Goal: Check status: Check status

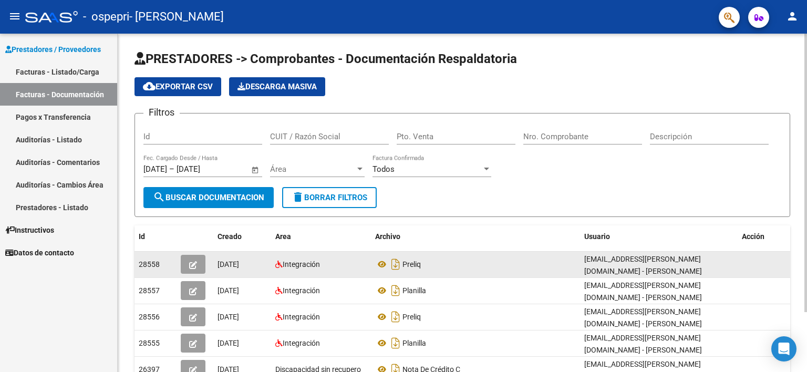
click at [189, 261] on button "button" at bounding box center [193, 264] width 25 height 19
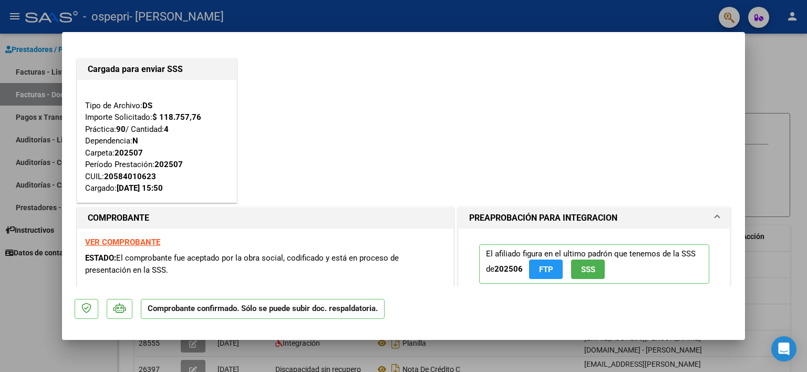
click at [452, 325] on mat-dialog-actions "Comprobante confirmado. Sólo se puede subir doc. respaldatoria." at bounding box center [404, 306] width 658 height 41
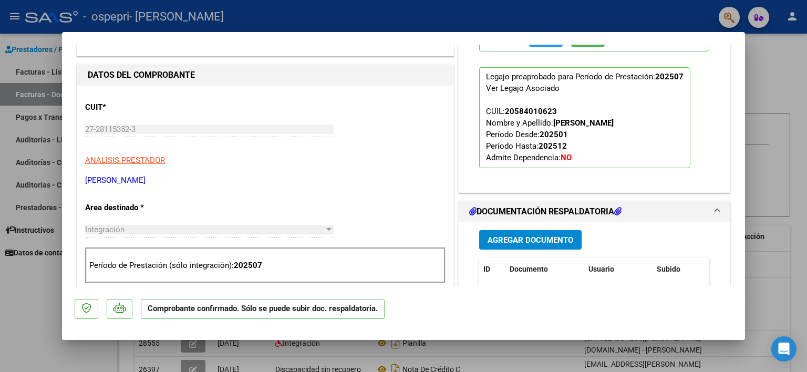
scroll to position [203, 0]
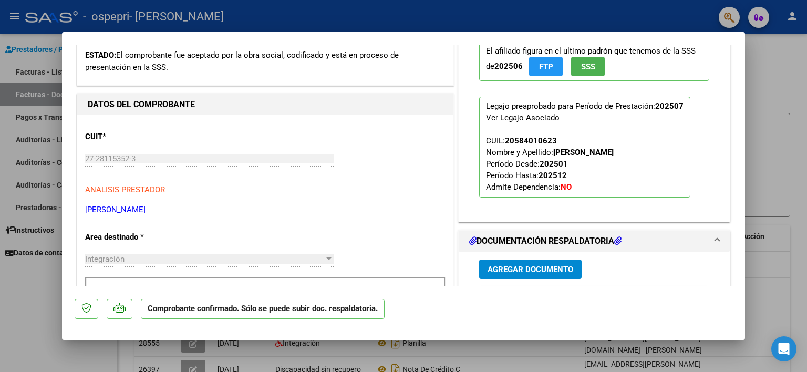
click at [526, 238] on h1 "DOCUMENTACIÓN RESPALDATORIA" at bounding box center [545, 241] width 152 height 13
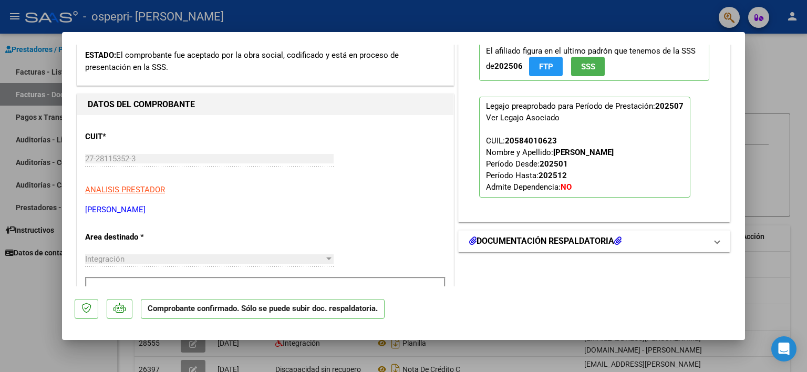
click at [526, 238] on h1 "DOCUMENTACIÓN RESPALDATORIA" at bounding box center [545, 241] width 152 height 13
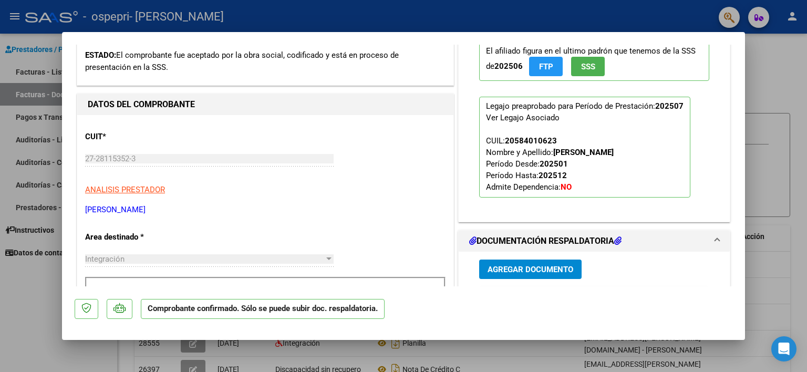
click at [469, 239] on icon at bounding box center [472, 240] width 7 height 8
click at [770, 170] on div at bounding box center [403, 186] width 807 height 372
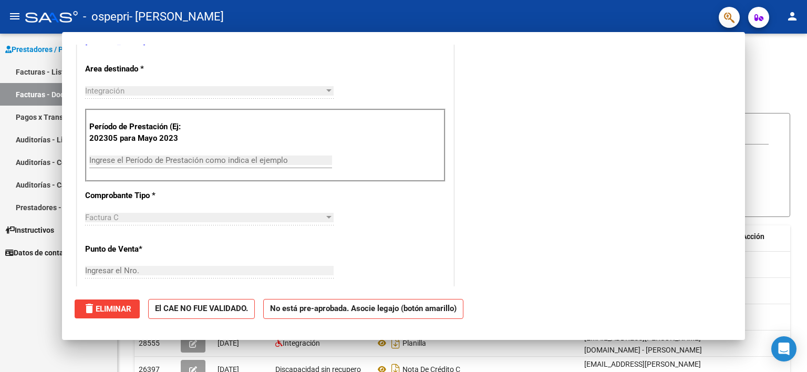
scroll to position [0, 0]
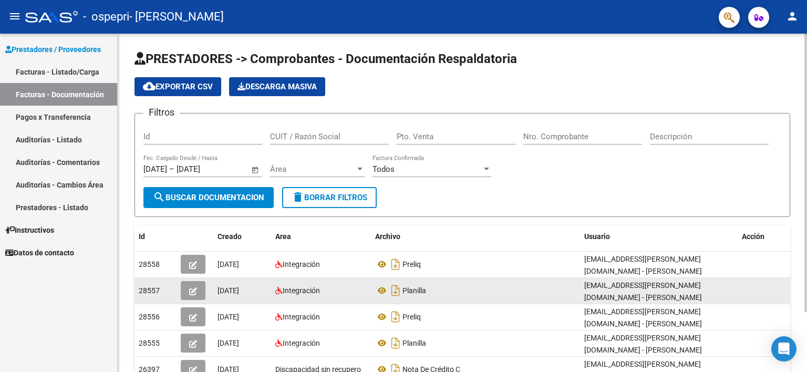
click at [187, 286] on button "button" at bounding box center [193, 290] width 25 height 19
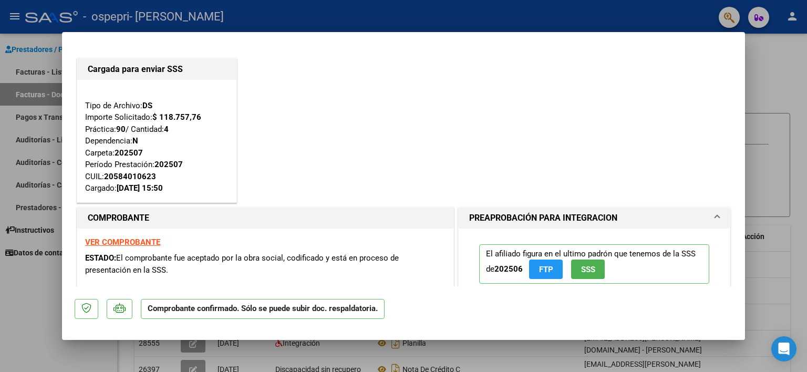
click at [430, 155] on div "Cargada para enviar SSS Tipo de Archivo: DS Importe Solicitado: $ 118.757,76 Pr…" at bounding box center [404, 130] width 658 height 149
click at [132, 243] on strong "VER COMPROBANTE" at bounding box center [122, 241] width 75 height 9
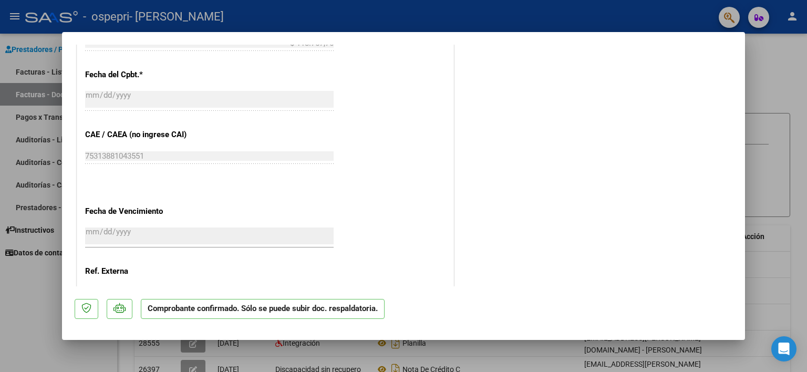
scroll to position [742, 0]
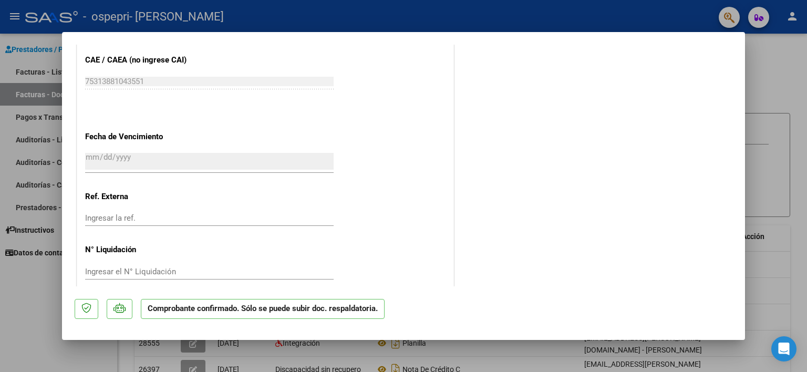
click at [769, 85] on div at bounding box center [403, 186] width 807 height 372
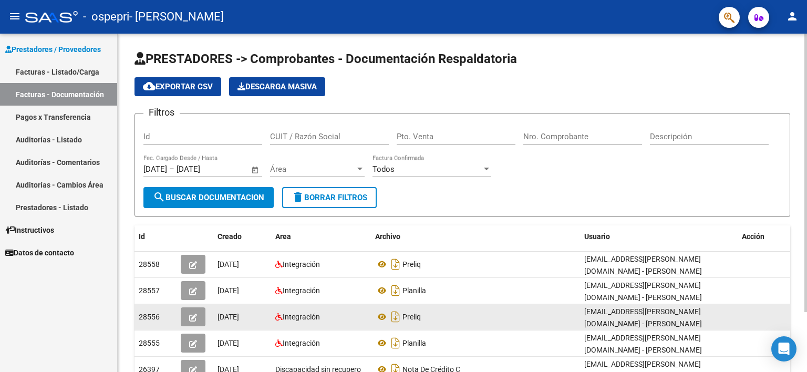
click at [192, 323] on button "button" at bounding box center [193, 316] width 25 height 19
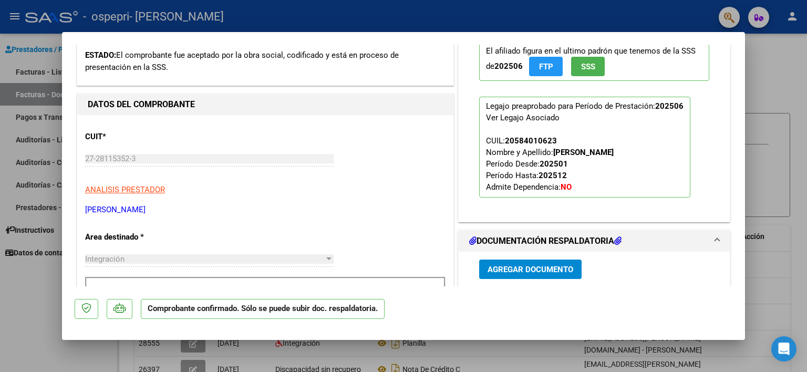
scroll to position [174, 0]
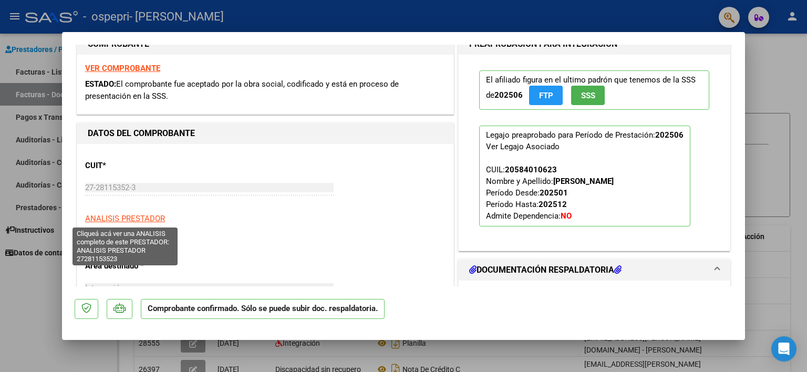
click at [149, 220] on span "ANALISIS PRESTADOR" at bounding box center [125, 218] width 80 height 9
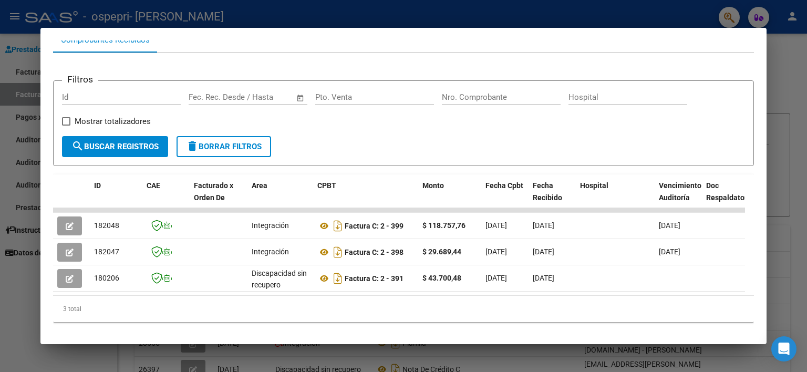
scroll to position [134, 0]
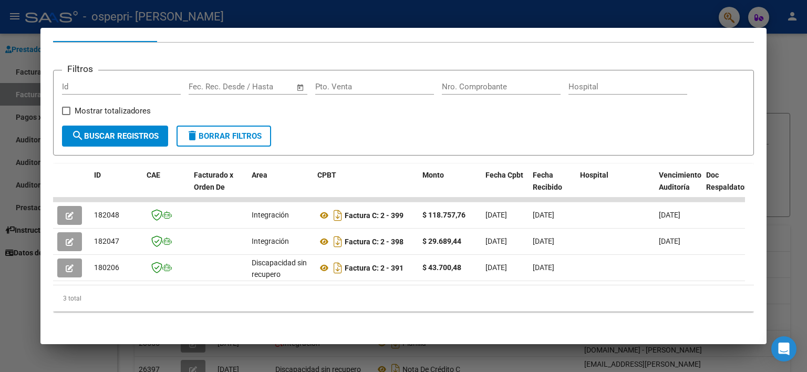
click at [787, 89] on div at bounding box center [403, 186] width 807 height 372
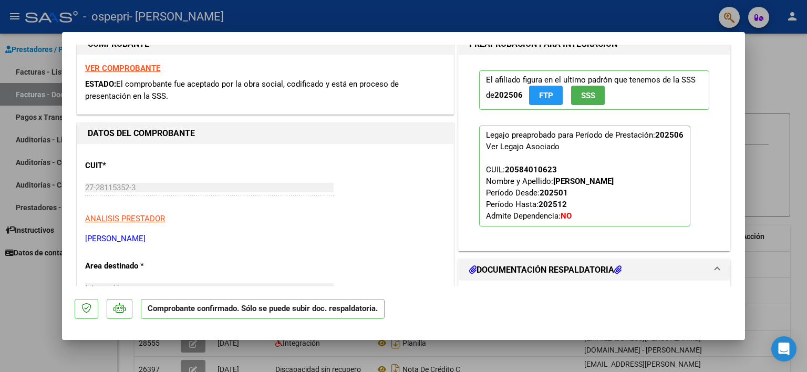
click at [787, 89] on div at bounding box center [403, 186] width 807 height 372
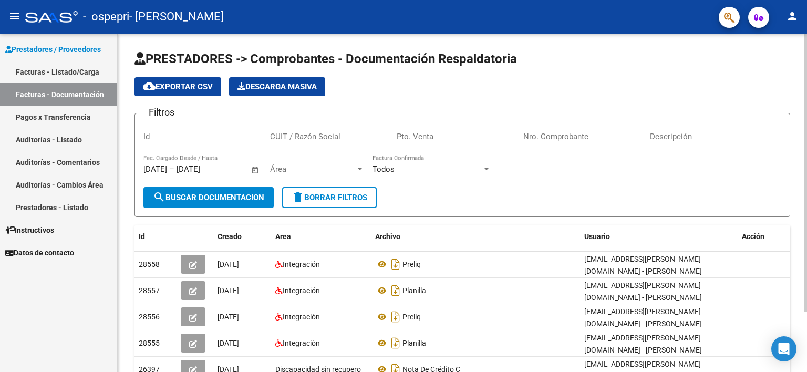
click at [806, 297] on div at bounding box center [805, 173] width 3 height 278
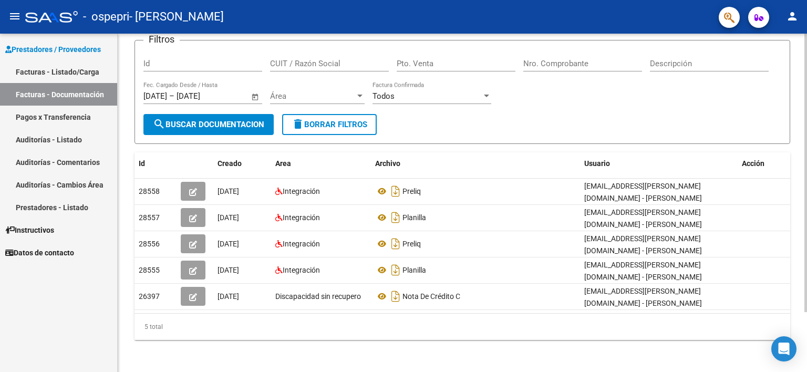
click at [806, 325] on div at bounding box center [805, 203] width 3 height 338
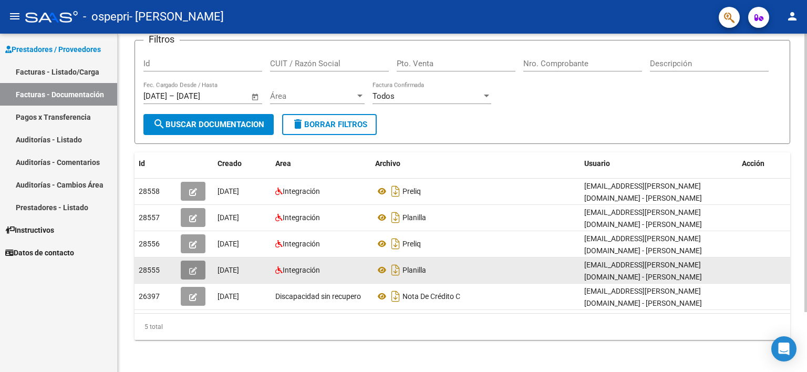
click at [194, 273] on icon "button" at bounding box center [193, 271] width 8 height 8
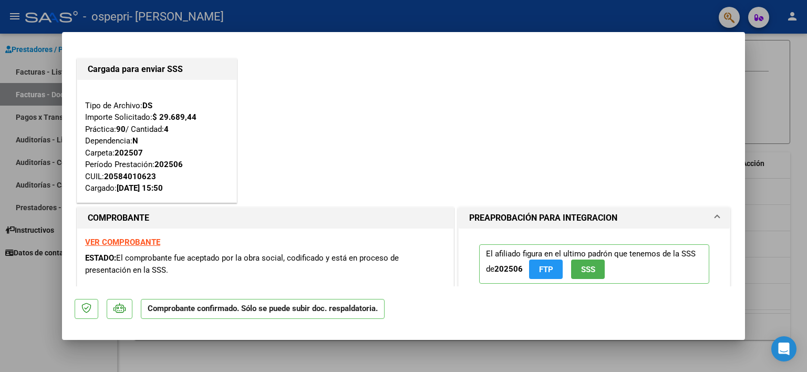
click at [146, 241] on strong "VER COMPROBANTE" at bounding box center [122, 241] width 75 height 9
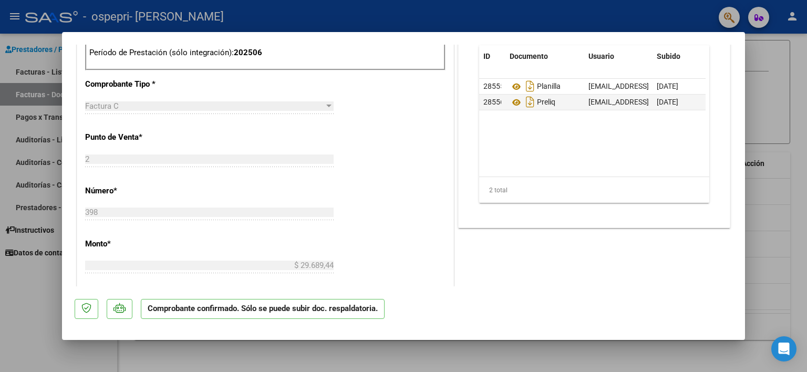
scroll to position [667, 0]
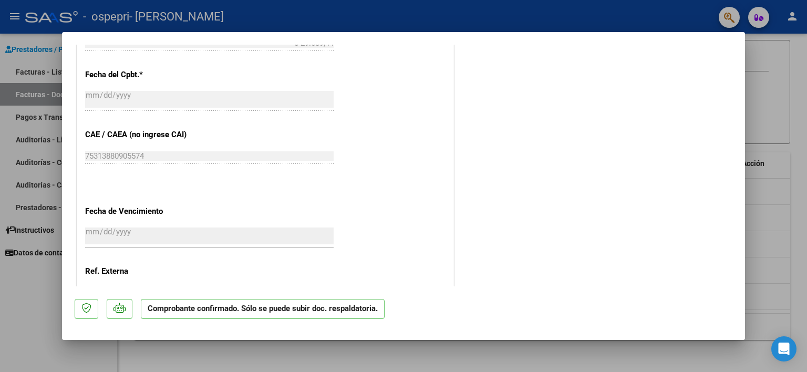
click at [765, 120] on div at bounding box center [403, 186] width 807 height 372
